Goal: Task Accomplishment & Management: Manage account settings

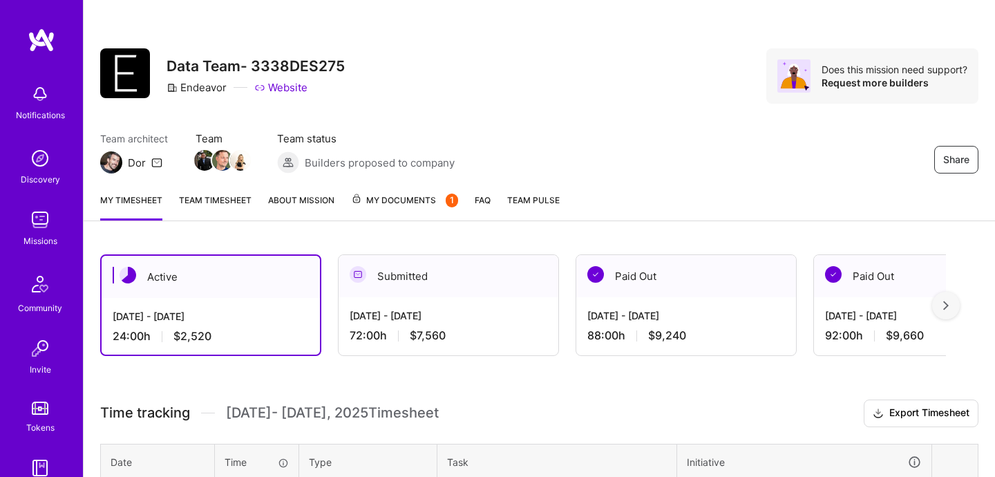
click at [56, 214] on link "Missions" at bounding box center [40, 227] width 86 height 42
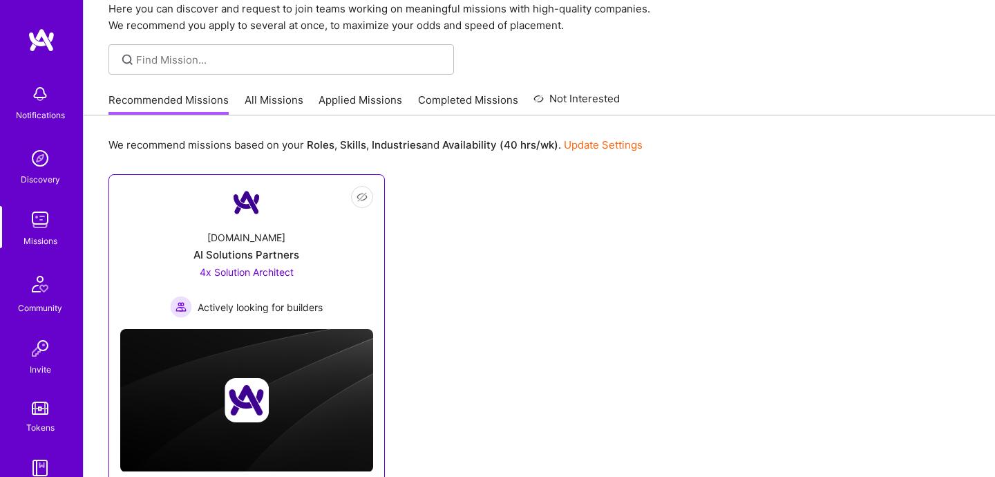
scroll to position [98, 0]
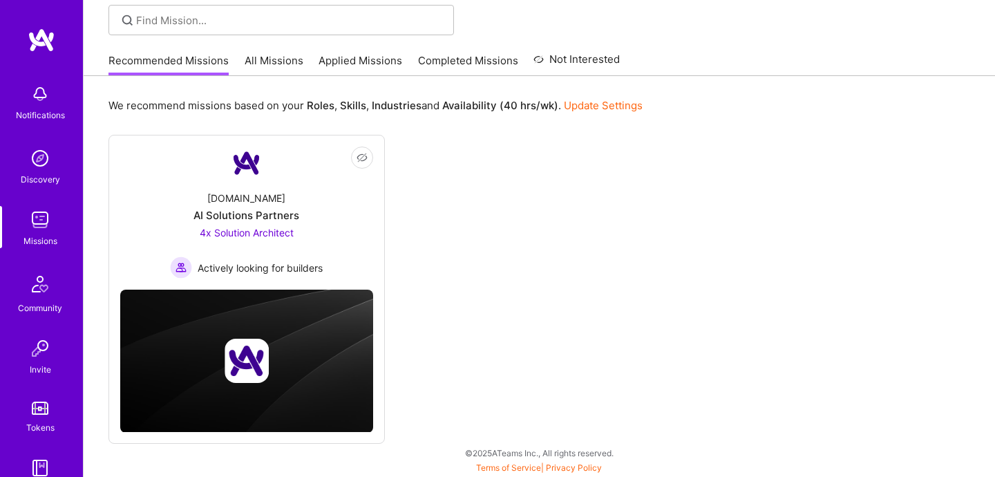
click at [257, 45] on div "Mission Control Here you can discover and request to join teams working on mean…" at bounding box center [539, 189] width 911 height 575
click at [255, 57] on link "All Missions" at bounding box center [274, 64] width 59 height 23
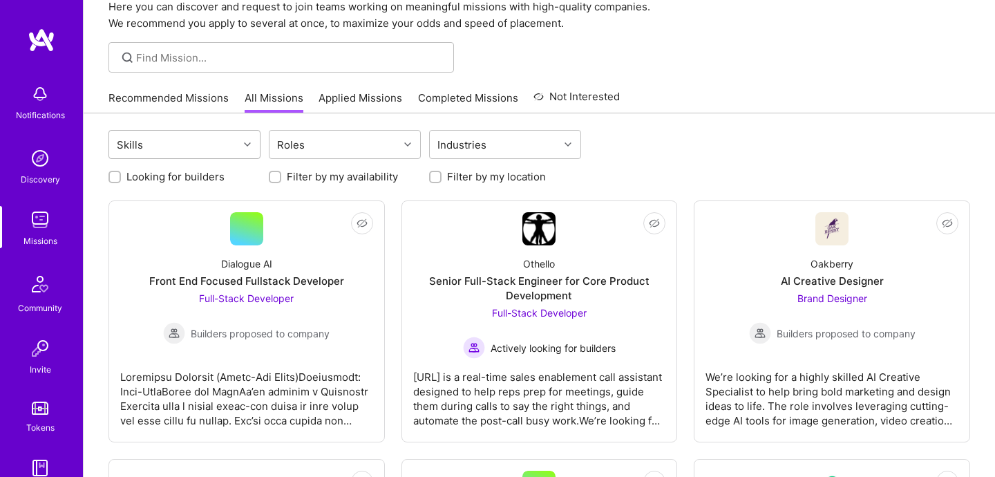
scroll to position [65, 0]
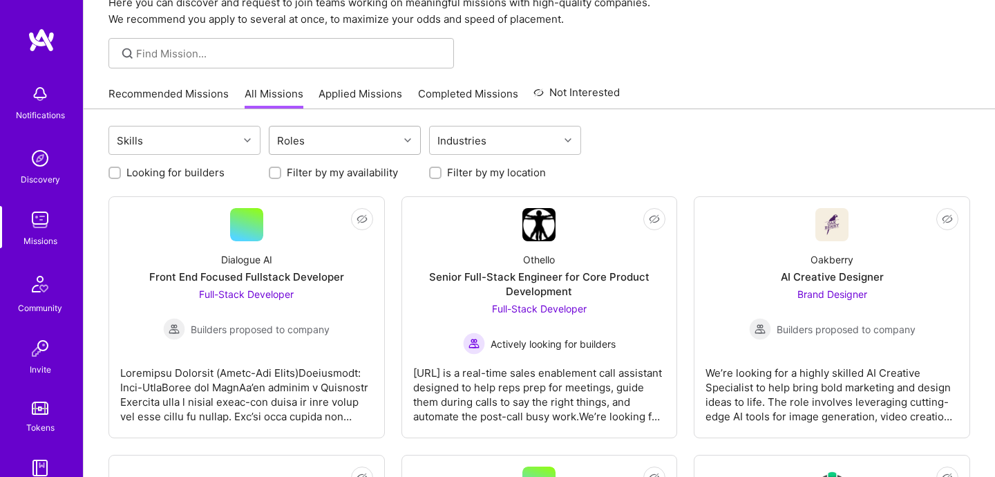
click at [312, 138] on div "Roles" at bounding box center [333, 140] width 129 height 28
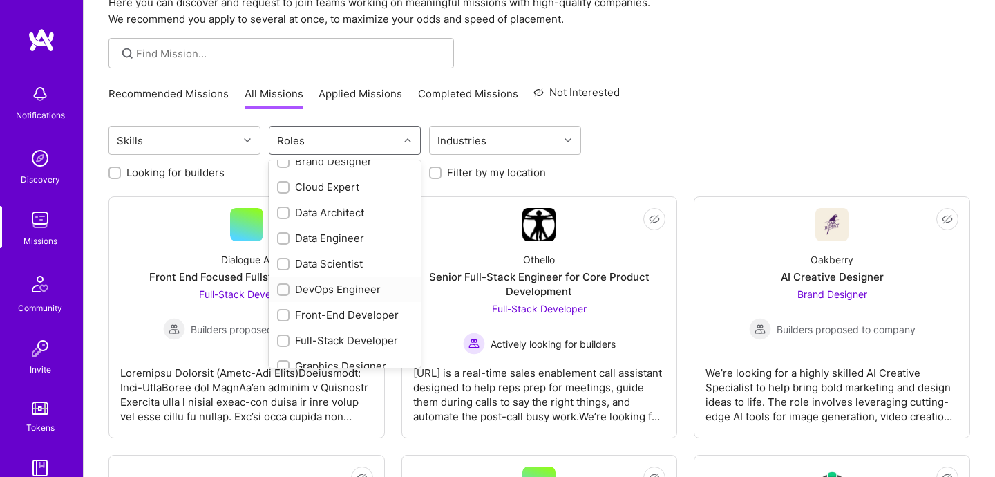
scroll to position [144, 0]
click at [287, 237] on input "checkbox" at bounding box center [285, 237] width 10 height 10
checkbox input "true"
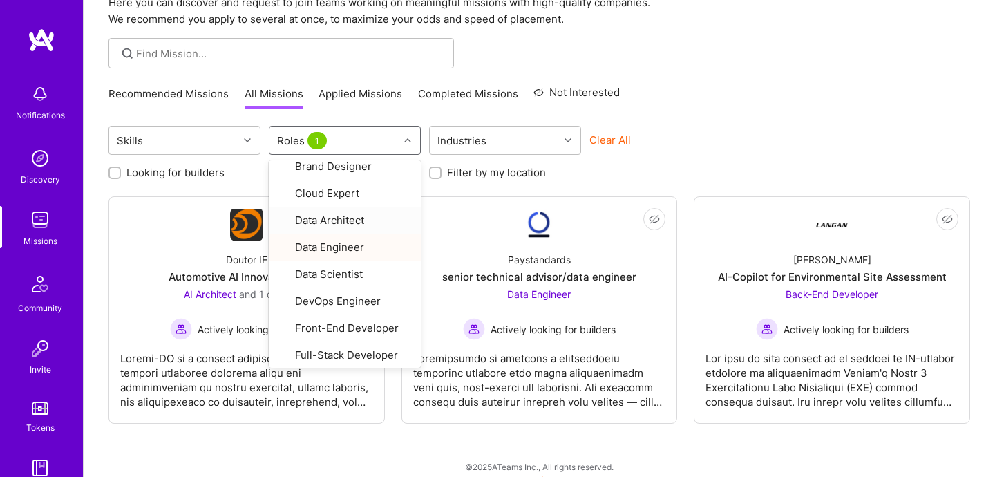
click at [721, 120] on div "Skills option Data Engineer, selected. option Data Architect focused, 8 of 26. …" at bounding box center [539, 299] width 911 height 381
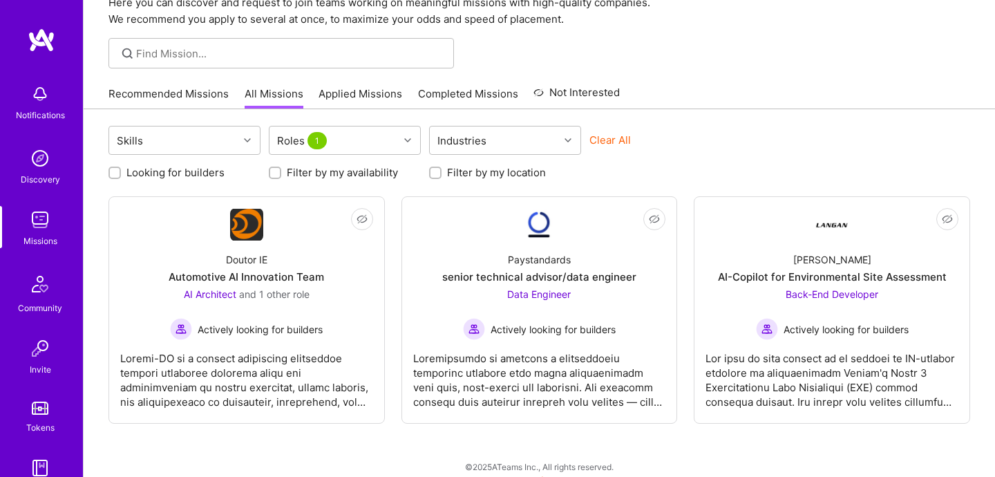
scroll to position [79, 0]
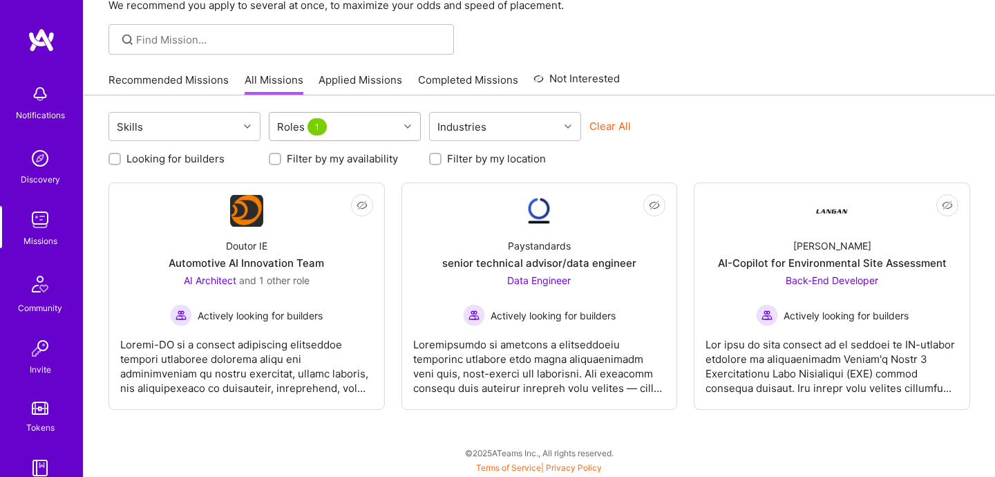
click at [334, 132] on div "Roles 1" at bounding box center [333, 127] width 129 height 28
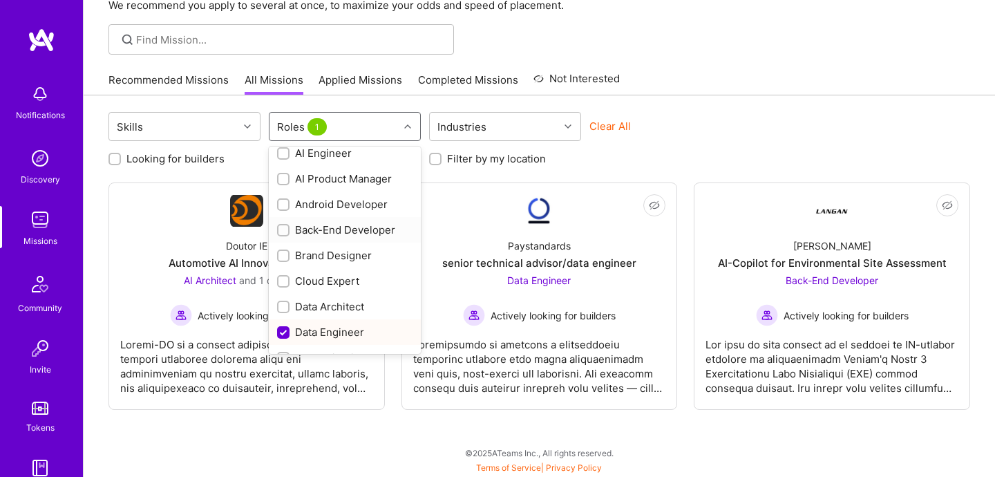
scroll to position [35, 0]
click at [288, 328] on input "checkbox" at bounding box center [284, 332] width 12 height 12
checkbox input "false"
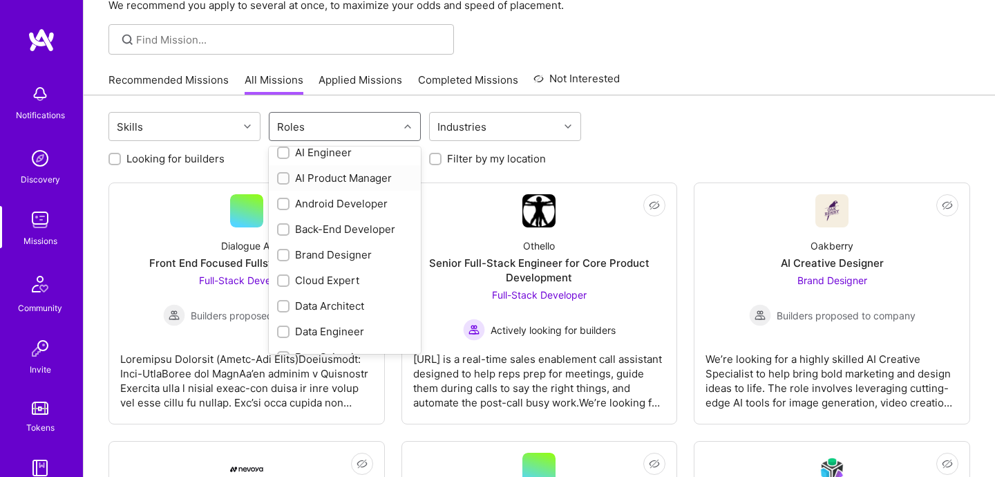
scroll to position [0, 0]
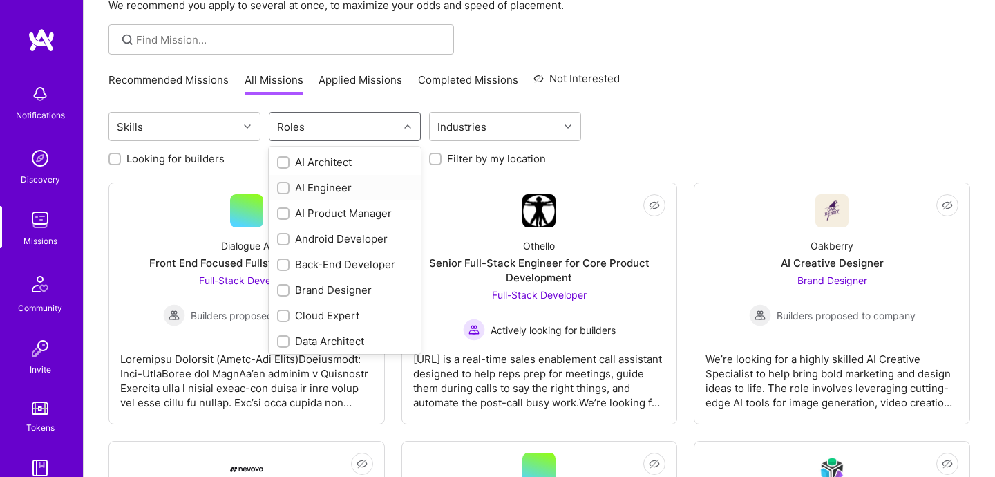
click at [287, 184] on input "checkbox" at bounding box center [285, 189] width 10 height 10
checkbox input "true"
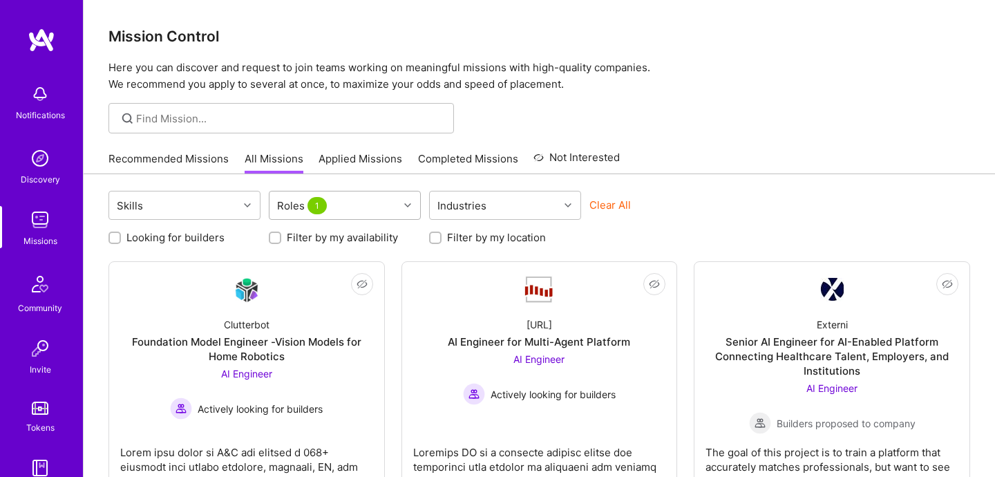
click at [370, 202] on div "Roles 1" at bounding box center [333, 205] width 129 height 28
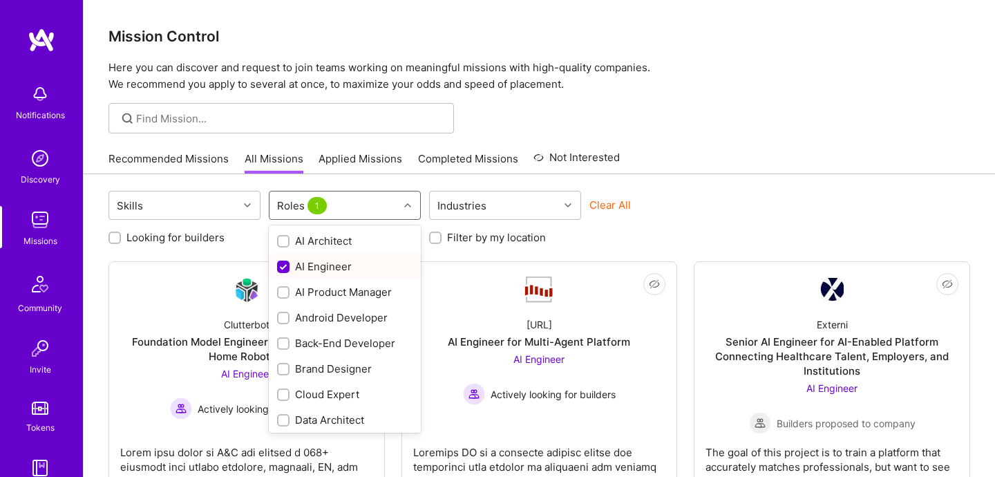
click at [276, 268] on div "AI Engineer" at bounding box center [345, 267] width 152 height 26
checkbox input "false"
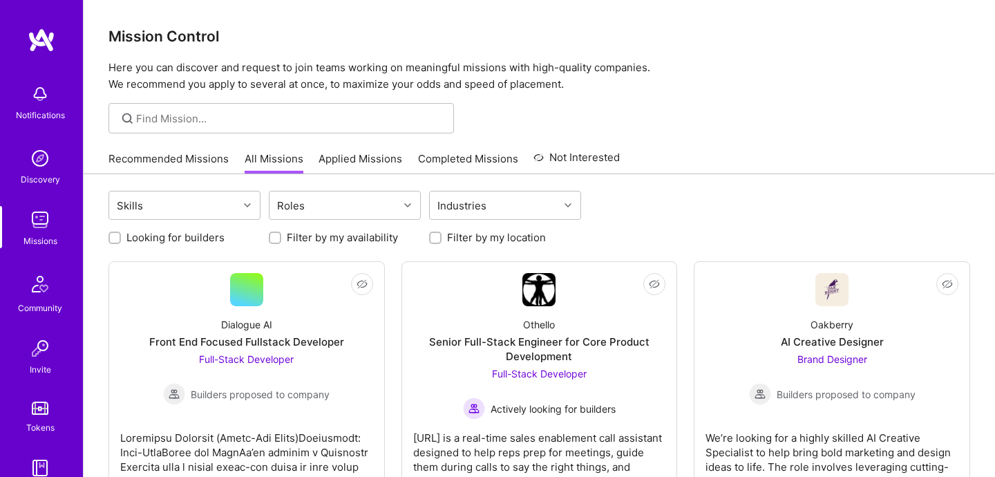
click at [359, 198] on div "Roles" at bounding box center [333, 205] width 129 height 28
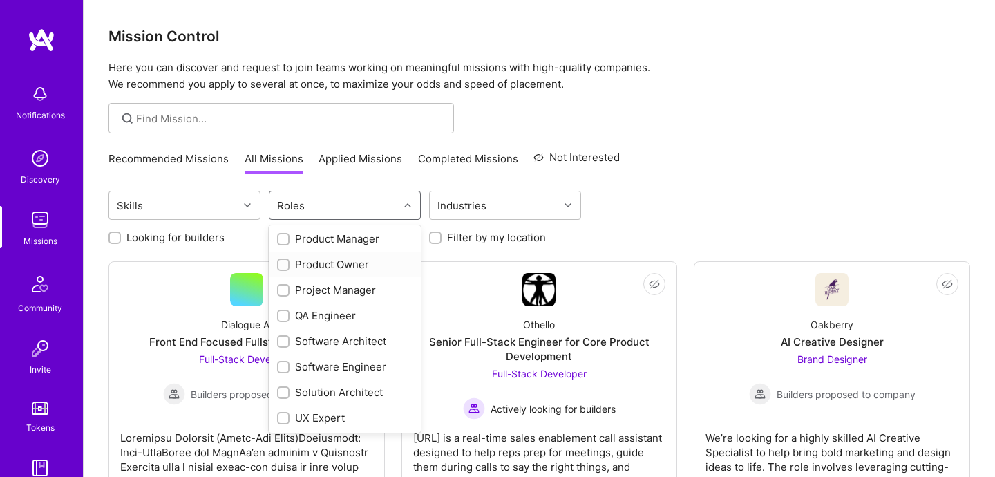
scroll to position [463, 0]
click at [336, 361] on div "Software Engineer" at bounding box center [344, 366] width 135 height 15
checkbox input "true"
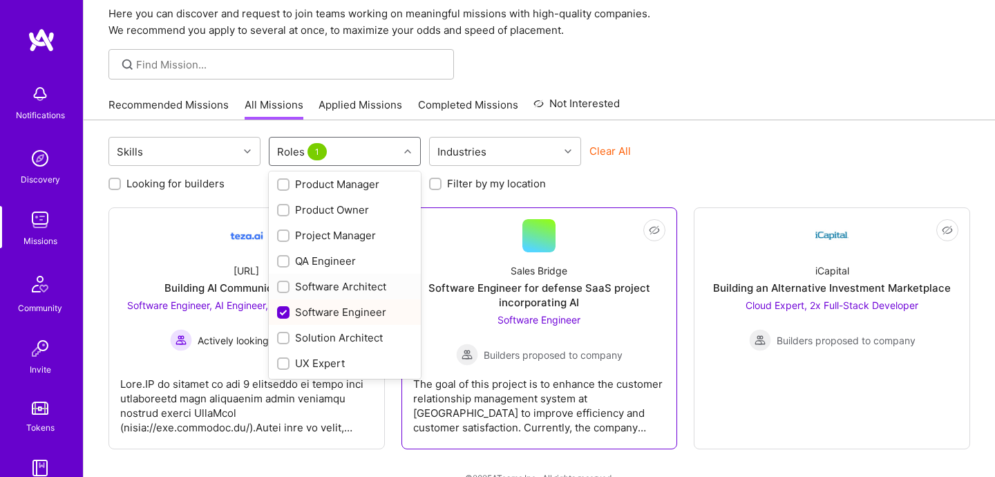
scroll to position [79, 0]
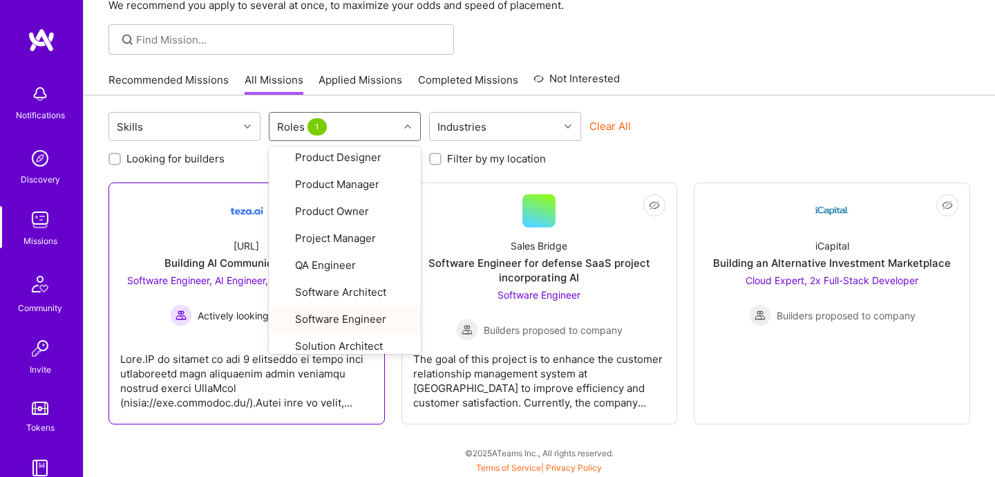
click at [249, 336] on link "Not Interested [URL] Building AI Communication Tools Software Engineer, AI Engi…" at bounding box center [246, 303] width 253 height 218
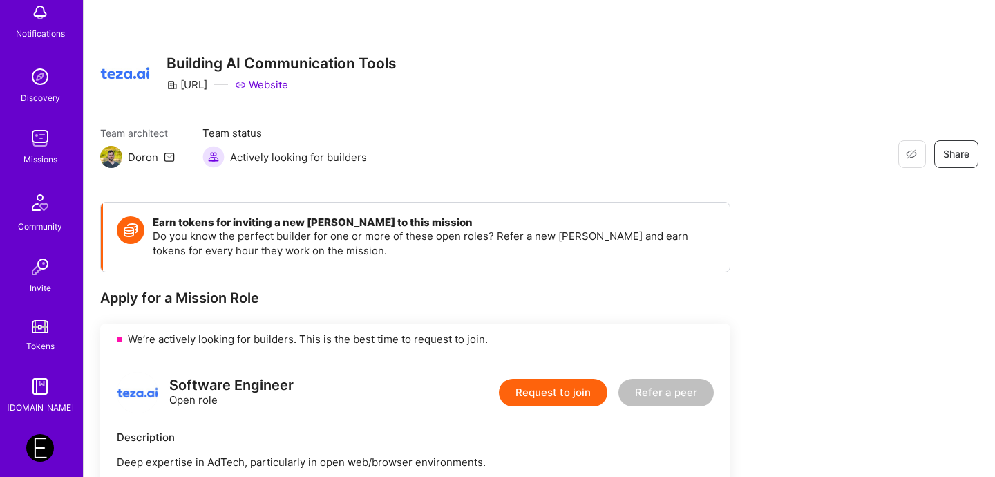
scroll to position [141, 0]
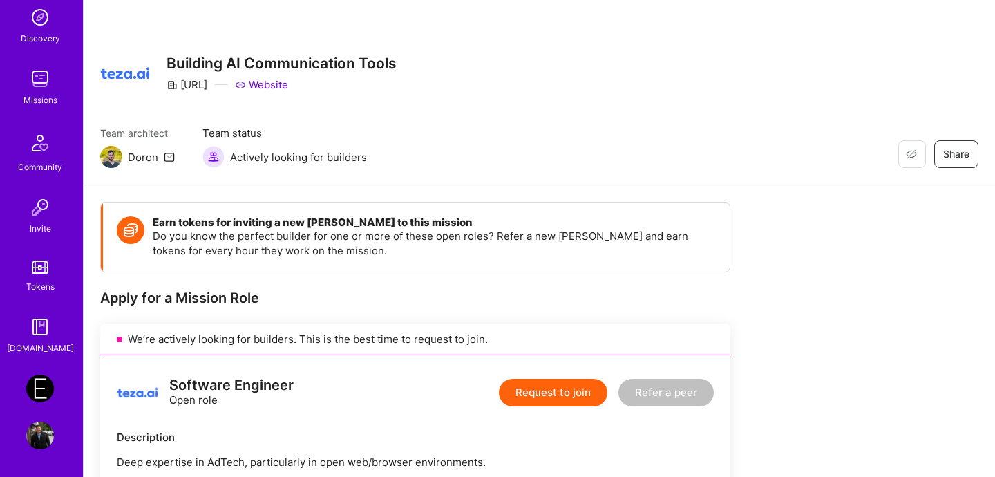
click at [56, 434] on link "Profile" at bounding box center [40, 435] width 35 height 28
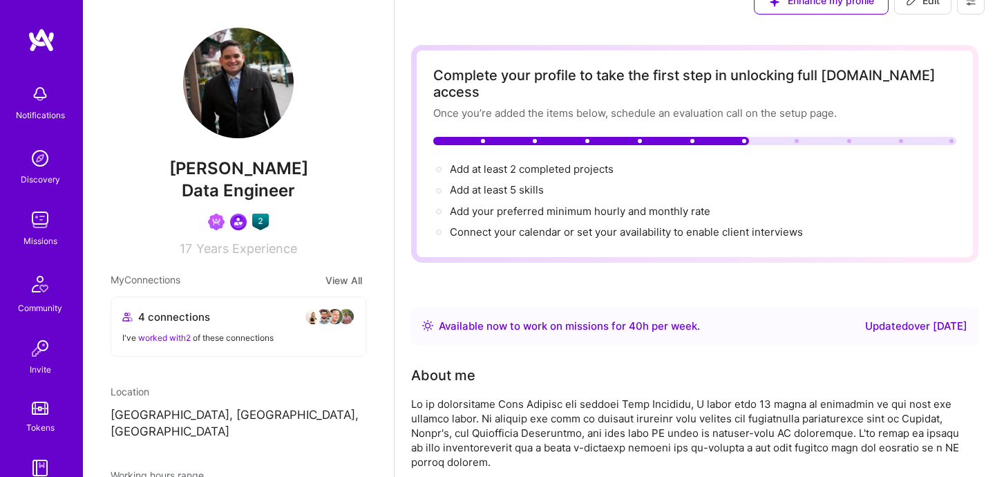
scroll to position [55, 0]
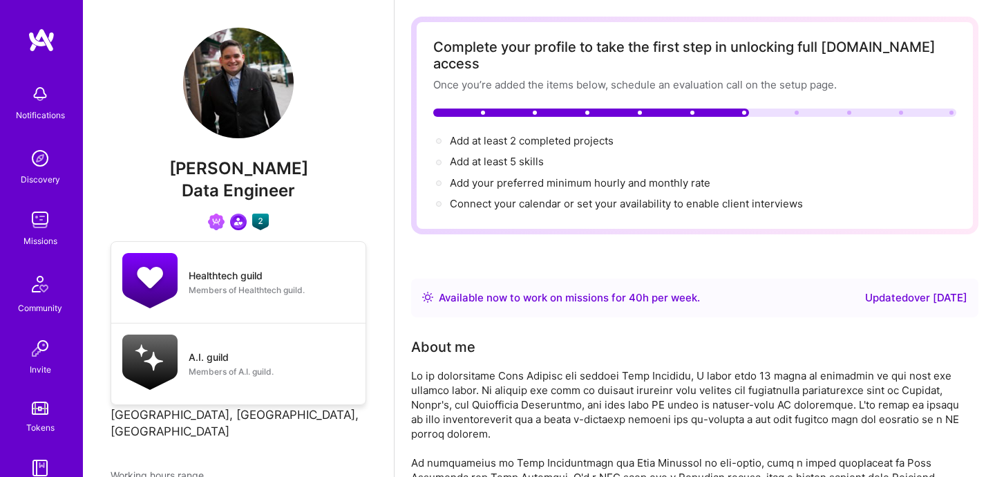
click at [260, 219] on img at bounding box center [260, 221] width 17 height 17
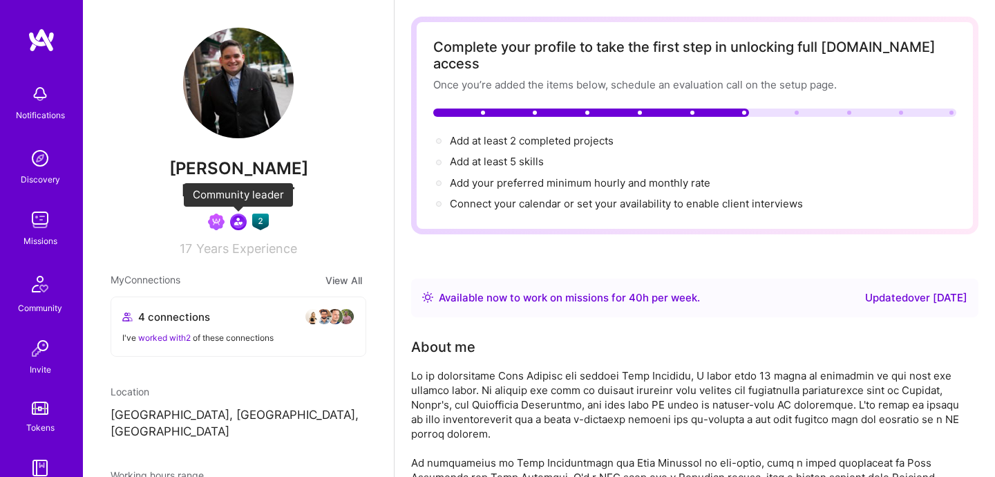
click at [238, 224] on img at bounding box center [238, 221] width 17 height 17
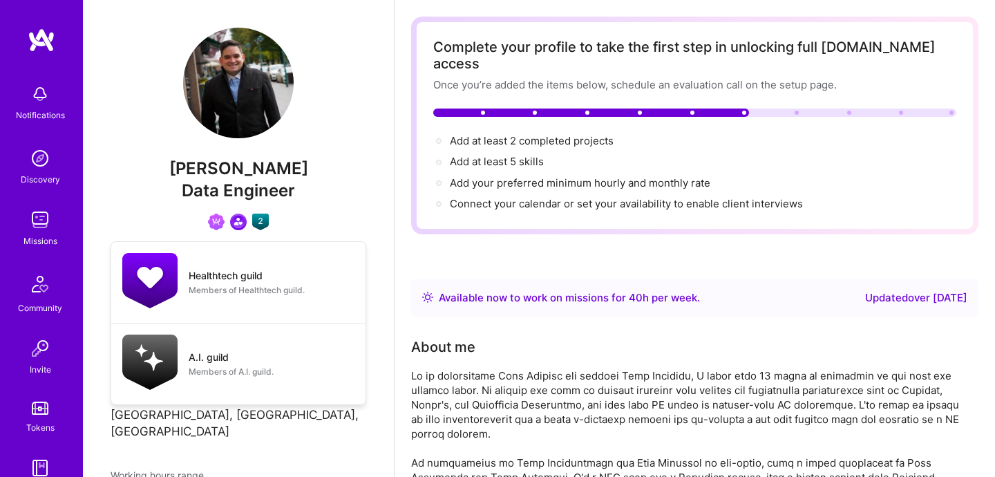
click at [255, 227] on img at bounding box center [260, 221] width 17 height 17
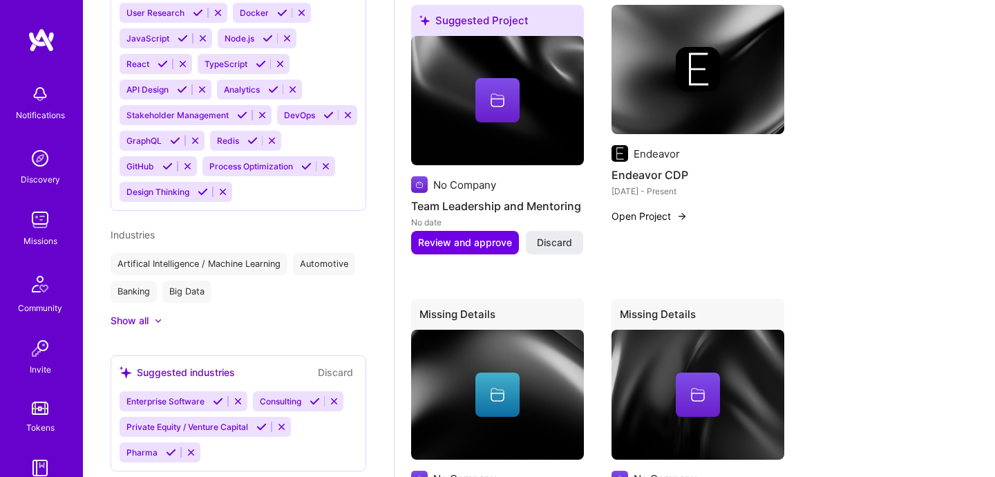
scroll to position [1312, 0]
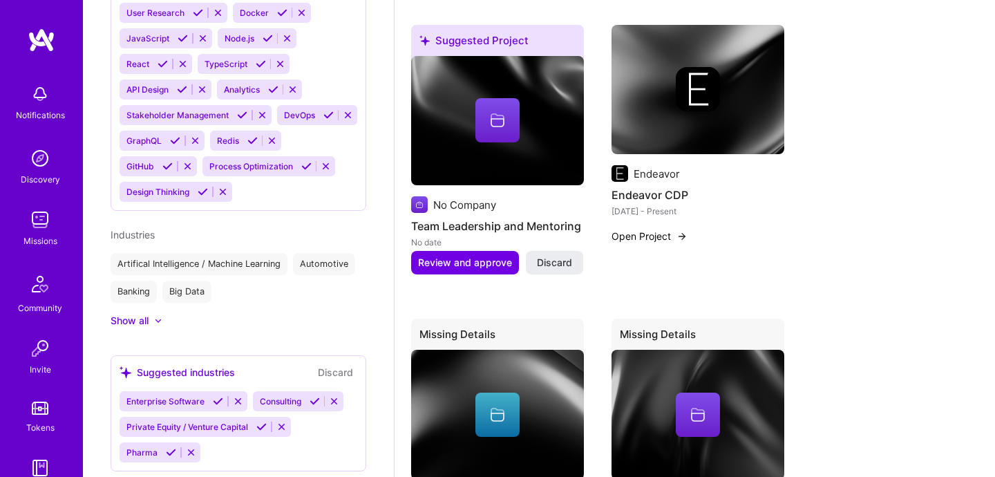
click at [284, 396] on span "Consulting" at bounding box center [280, 401] width 41 height 10
click at [318, 396] on icon at bounding box center [314, 401] width 10 height 10
click at [263, 421] on icon at bounding box center [261, 426] width 10 height 10
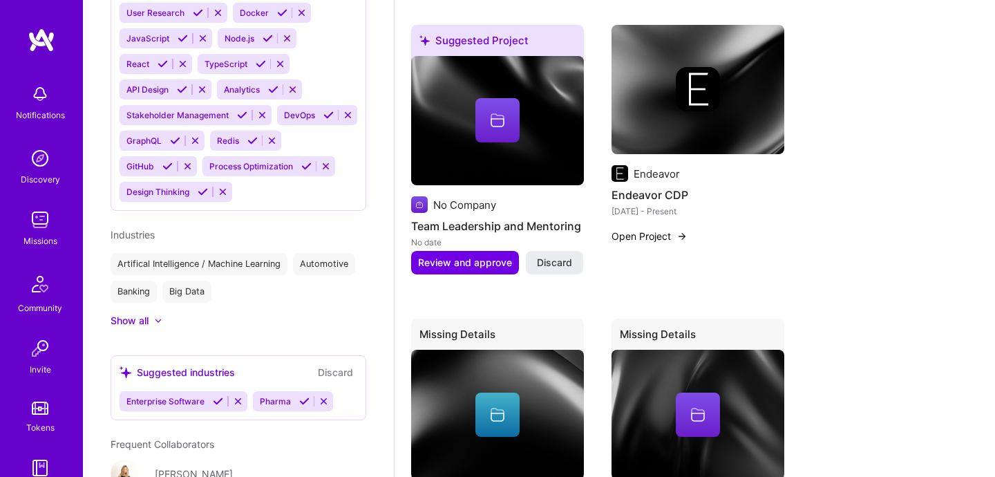
click at [303, 396] on icon at bounding box center [304, 401] width 10 height 10
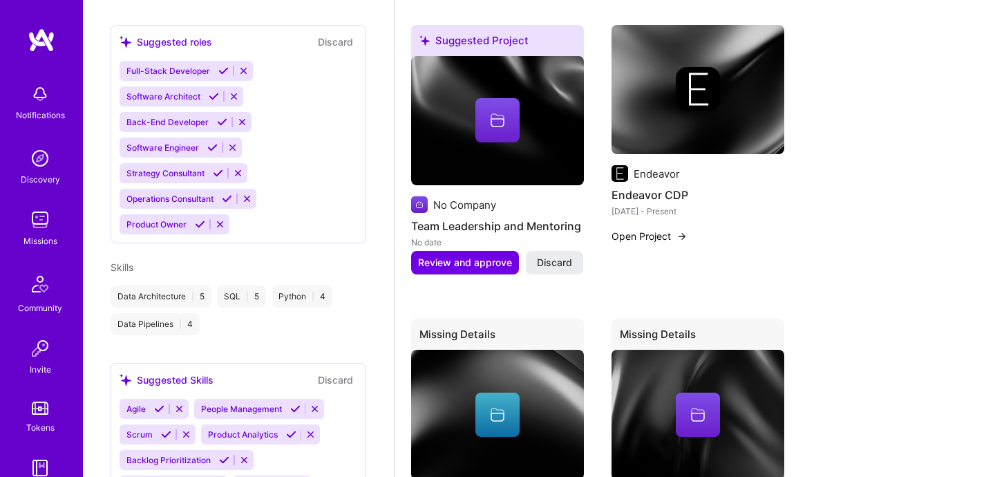
scroll to position [615, 0]
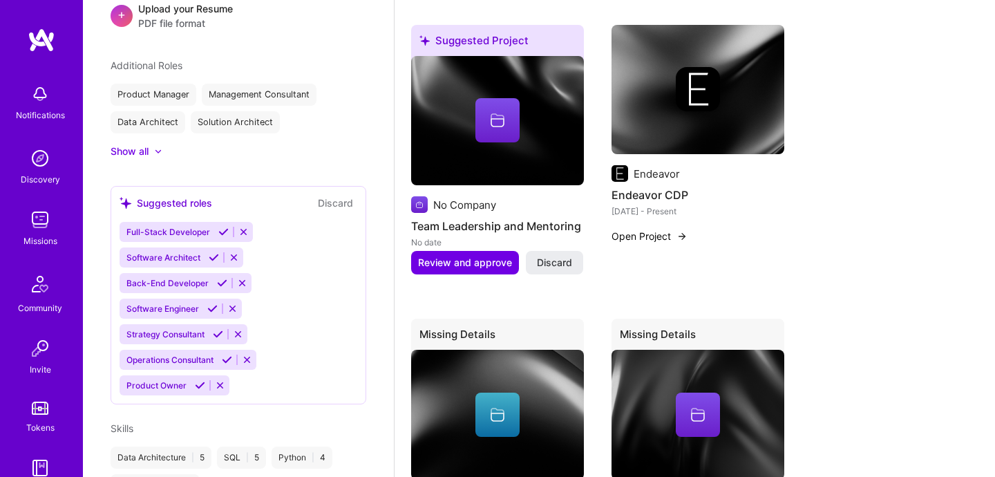
click at [141, 125] on div "Additional Roles Product Manager Management Consultant Data Architect Solution …" at bounding box center [239, 108] width 256 height 100
click at [142, 144] on div "Show all" at bounding box center [130, 151] width 38 height 14
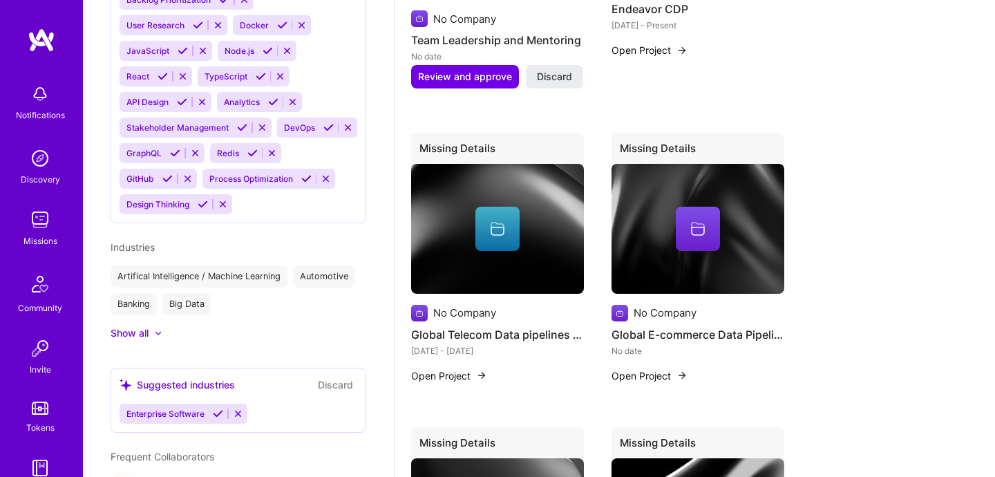
scroll to position [1217, 0]
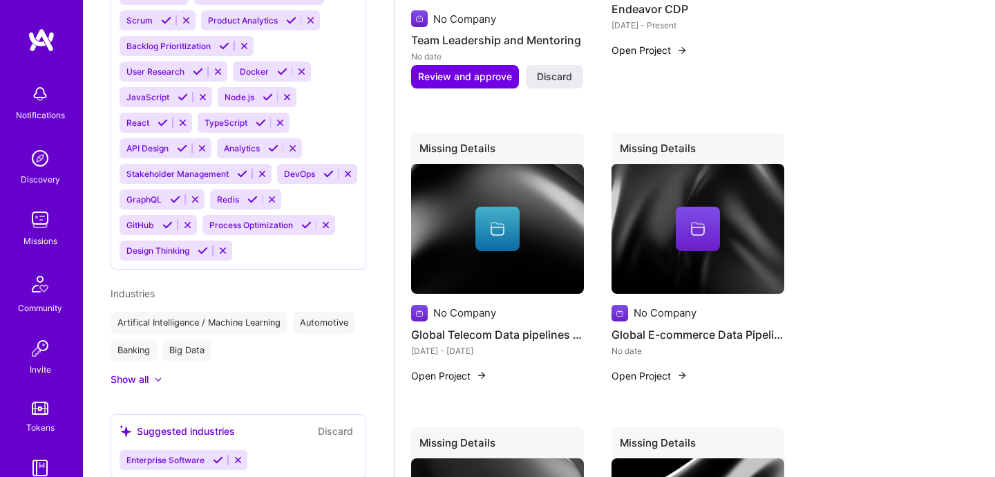
click at [120, 374] on div "[PERSON_NAME] Data Engineer Community leader Builders leading a micro community…" at bounding box center [238, 238] width 311 height 477
click at [124, 372] on div "Show all" at bounding box center [130, 379] width 38 height 14
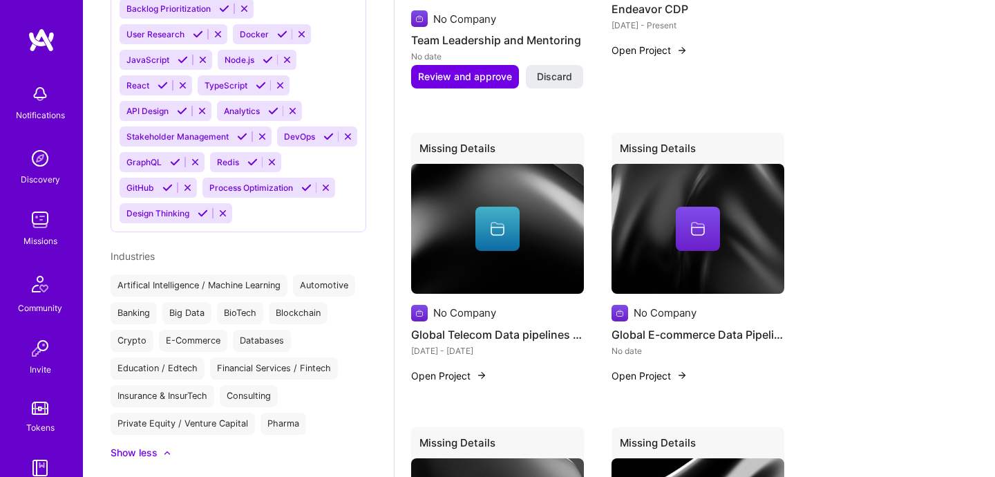
scroll to position [1259, 0]
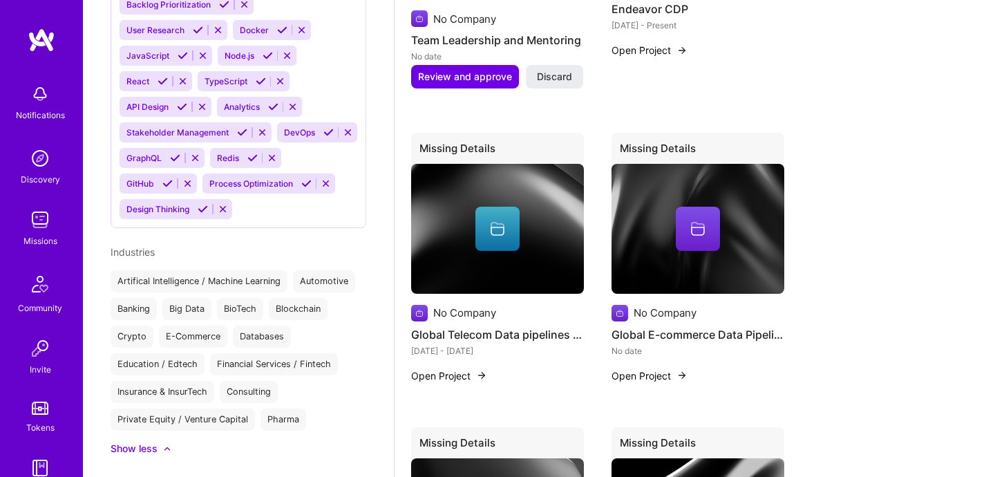
click at [304, 408] on div "Pharma" at bounding box center [283, 419] width 46 height 22
click at [252, 353] on div "Financial Services / Fintech" at bounding box center [274, 364] width 128 height 22
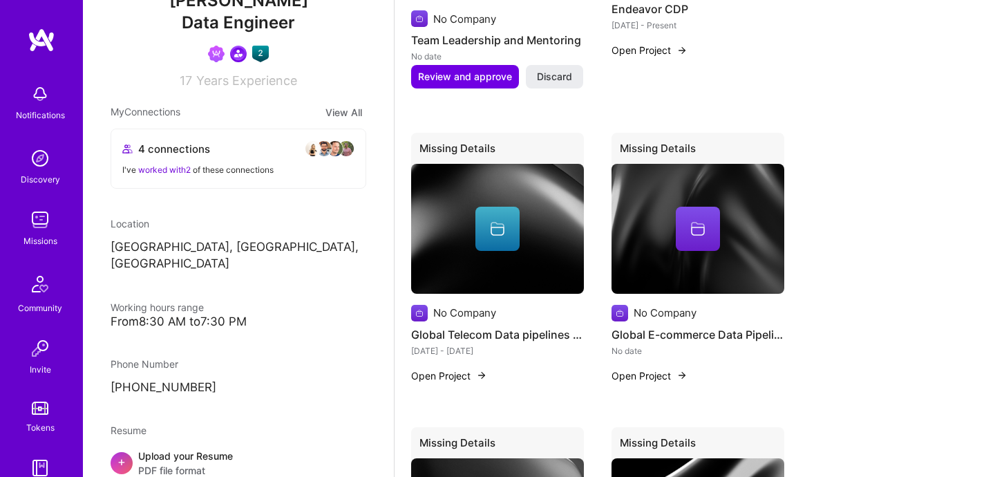
scroll to position [0, 0]
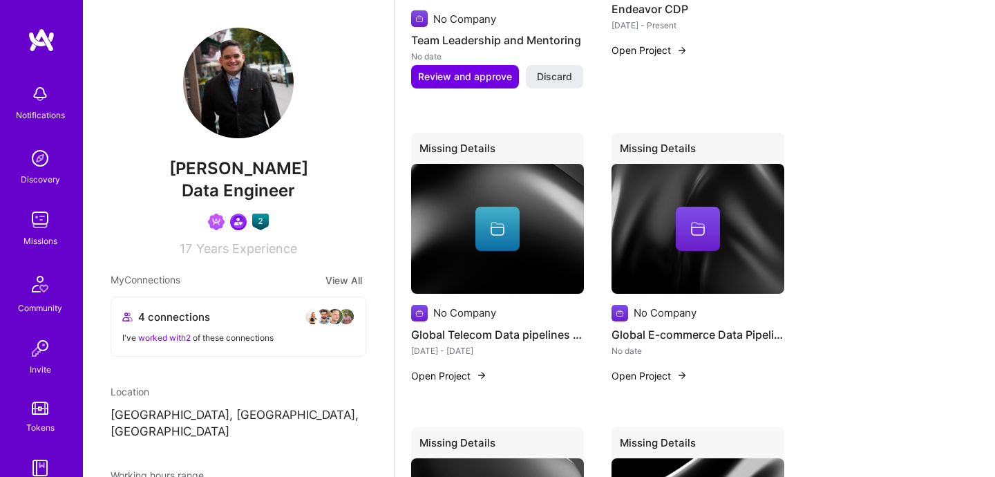
click at [179, 336] on span "worked with 2" at bounding box center [164, 337] width 52 height 10
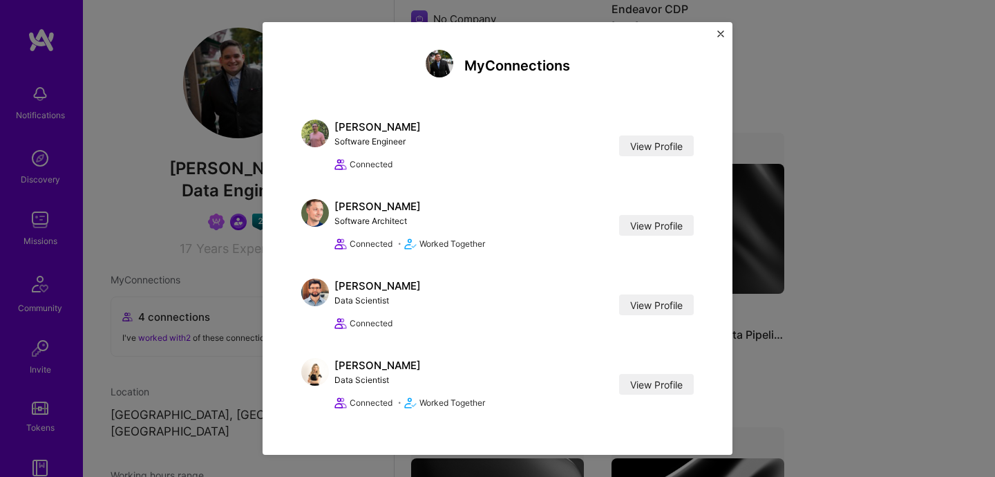
click at [712, 36] on div "My Connections [PERSON_NAME] Software Engineer View Profile Connected View Prof…" at bounding box center [497, 238] width 470 height 432
click at [716, 36] on div "My Connections [PERSON_NAME] Software Engineer View Profile Connected View Prof…" at bounding box center [497, 238] width 470 height 432
click at [718, 36] on img "Close" at bounding box center [720, 33] width 7 height 7
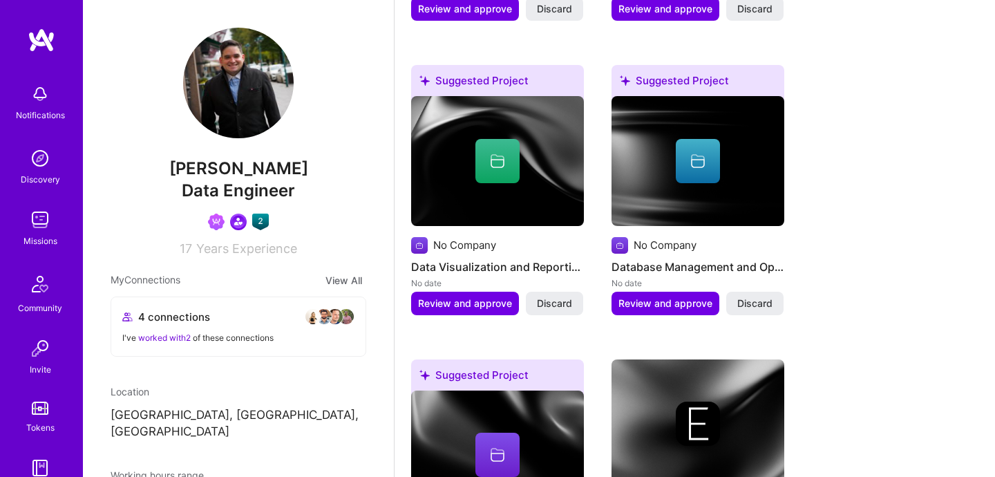
scroll to position [969, 0]
